Goal: Information Seeking & Learning: Compare options

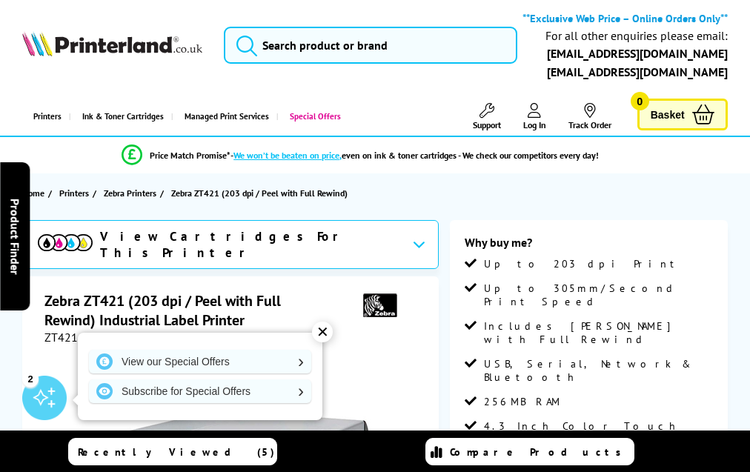
scroll to position [1479, 0]
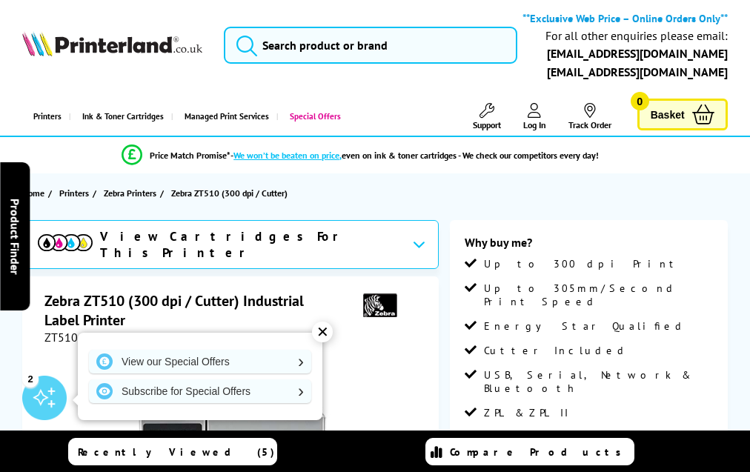
scroll to position [1635, 0]
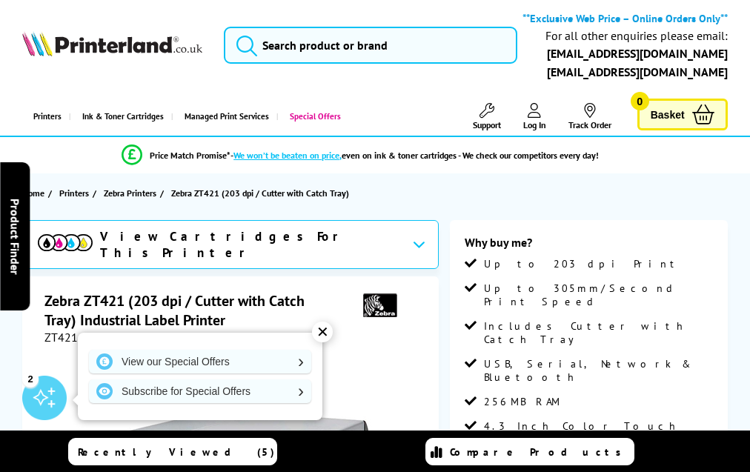
scroll to position [1479, 0]
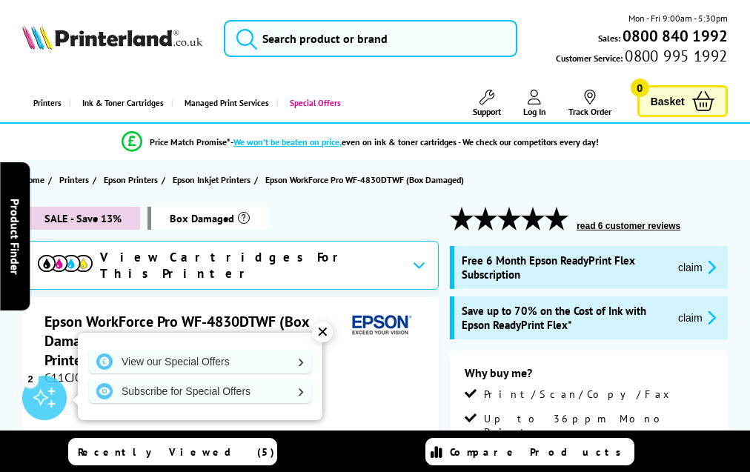
scroll to position [2461, 0]
